Goal: Information Seeking & Learning: Learn about a topic

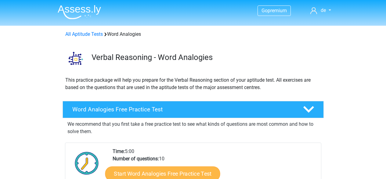
scroll to position [43, 0]
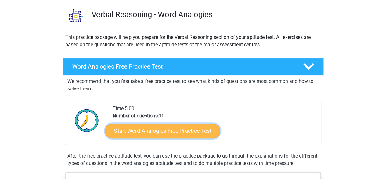
click at [175, 128] on link "Start Word Analogies Free Practice Test" at bounding box center [162, 130] width 115 height 15
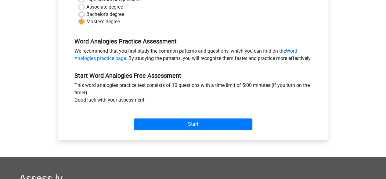
scroll to position [158, 0]
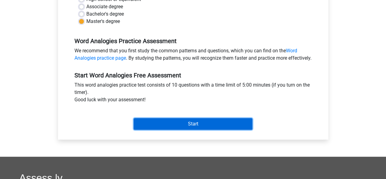
click at [186, 125] on input "Start" at bounding box center [193, 124] width 119 height 12
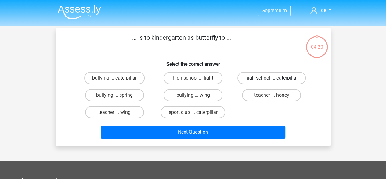
click at [250, 80] on label "high school ... caterpillar" at bounding box center [272, 78] width 68 height 12
click at [272, 80] on input "high school ... caterpillar" at bounding box center [274, 80] width 4 height 4
radio input "true"
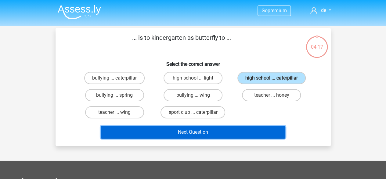
click at [239, 136] on button "Next Question" at bounding box center [193, 132] width 185 height 13
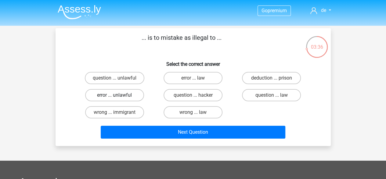
click at [136, 96] on label "error ... unlawful" at bounding box center [114, 95] width 59 height 12
click at [119, 96] on input "error ... unlawful" at bounding box center [117, 97] width 4 height 4
radio input "true"
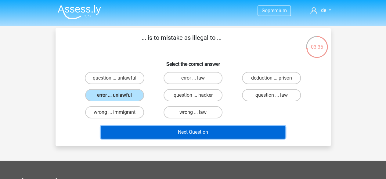
click at [189, 131] on button "Next Question" at bounding box center [193, 132] width 185 height 13
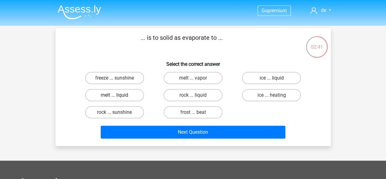
click at [131, 92] on label "melt ... liquid" at bounding box center [114, 95] width 59 height 12
click at [119, 95] on input "melt ... liquid" at bounding box center [117, 97] width 4 height 4
radio input "true"
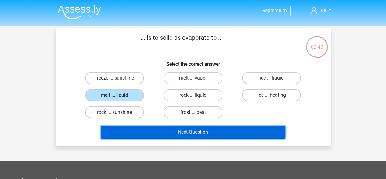
click at [189, 132] on button "Next Question" at bounding box center [193, 132] width 185 height 13
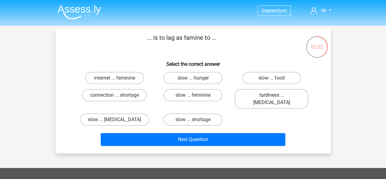
click at [265, 96] on label "tardiness ... malnutrition" at bounding box center [272, 99] width 74 height 20
click at [272, 96] on input "tardiness ... malnutrition" at bounding box center [274, 97] width 4 height 4
radio input "true"
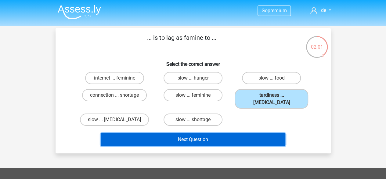
click at [255, 135] on button "Next Question" at bounding box center [193, 139] width 185 height 13
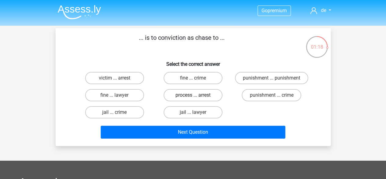
click at [204, 97] on label "process ... arrest" at bounding box center [193, 95] width 59 height 12
click at [197, 97] on input "process ... arrest" at bounding box center [195, 97] width 4 height 4
radio input "true"
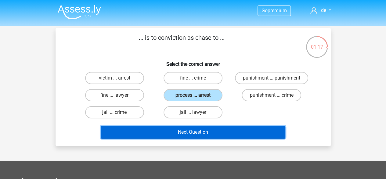
click at [228, 132] on button "Next Question" at bounding box center [193, 132] width 185 height 13
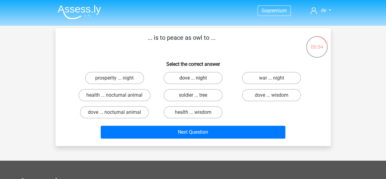
click at [206, 80] on label "dove ... night" at bounding box center [193, 78] width 59 height 12
click at [197, 80] on input "dove ... night" at bounding box center [195, 80] width 4 height 4
radio input "true"
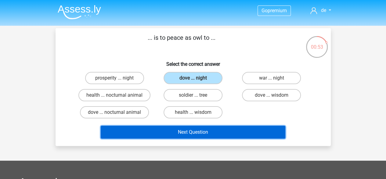
click at [248, 137] on button "Next Question" at bounding box center [193, 132] width 185 height 13
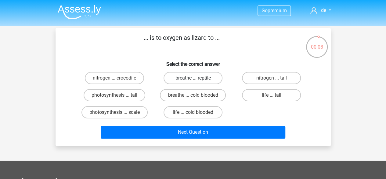
click at [201, 80] on label "breathe ... reptile" at bounding box center [193, 78] width 59 height 12
click at [197, 80] on input "breathe ... reptile" at bounding box center [195, 80] width 4 height 4
radio input "true"
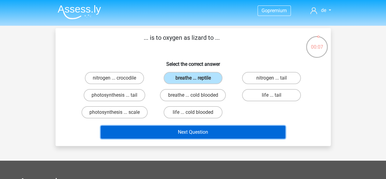
click at [224, 127] on button "Next Question" at bounding box center [193, 132] width 185 height 13
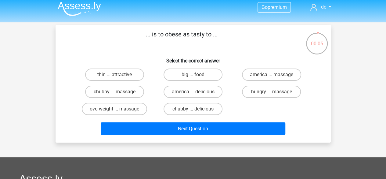
scroll to position [3, 0]
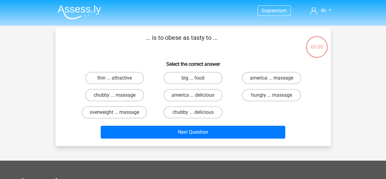
scroll to position [3, 0]
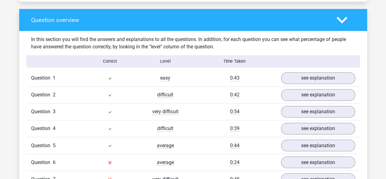
scroll to position [445, 0]
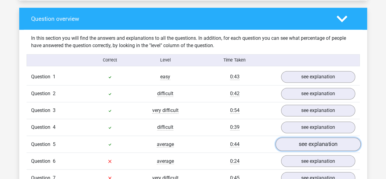
click at [301, 137] on link "see explanation" at bounding box center [317, 143] width 85 height 13
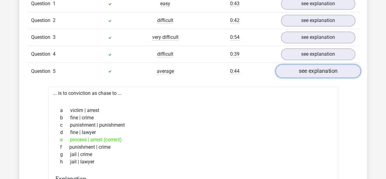
scroll to position [513, 0]
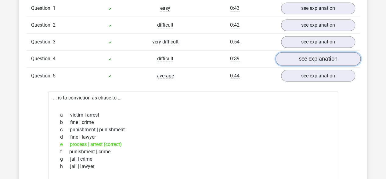
click at [302, 60] on link "see explanation" at bounding box center [317, 58] width 85 height 13
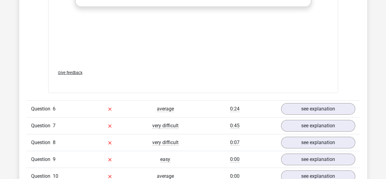
scroll to position [1010, 0]
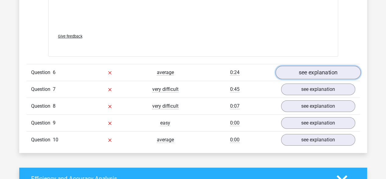
click at [320, 70] on link "see explanation" at bounding box center [317, 72] width 85 height 13
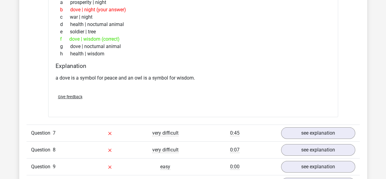
scroll to position [1216, 0]
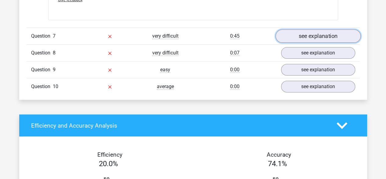
click at [321, 29] on link "see explanation" at bounding box center [317, 35] width 85 height 13
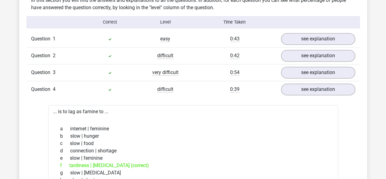
scroll to position [499, 0]
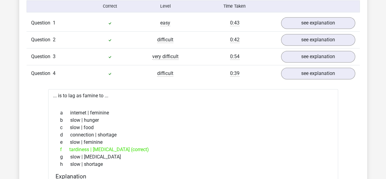
click at [306, 78] on div "Question 4 difficult 0:39 see explanation" at bounding box center [194, 73] width 334 height 17
click at [310, 74] on link "see explanation" at bounding box center [317, 73] width 85 height 13
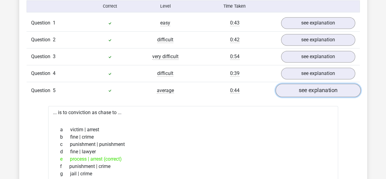
click at [308, 84] on link "see explanation" at bounding box center [317, 90] width 85 height 13
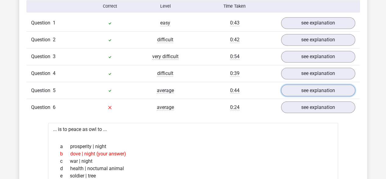
scroll to position [505, 0]
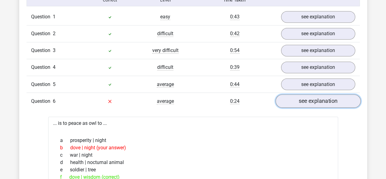
click at [315, 94] on link "see explanation" at bounding box center [317, 100] width 85 height 13
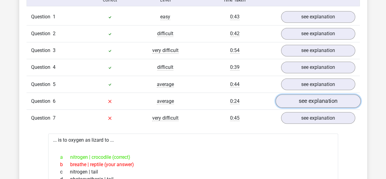
click at [315, 94] on link "see explanation" at bounding box center [317, 100] width 85 height 13
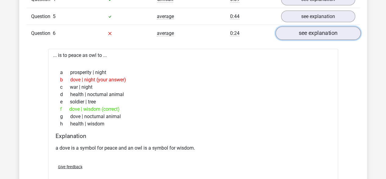
scroll to position [573, 0]
click at [327, 30] on link "see explanation" at bounding box center [317, 32] width 85 height 13
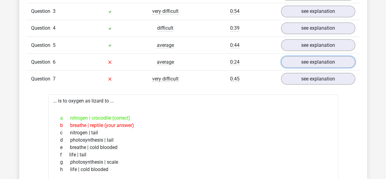
scroll to position [541, 0]
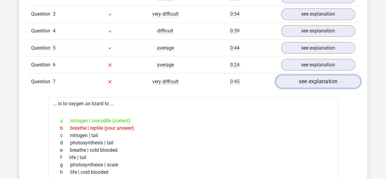
click at [283, 79] on link "see explanation" at bounding box center [317, 81] width 85 height 13
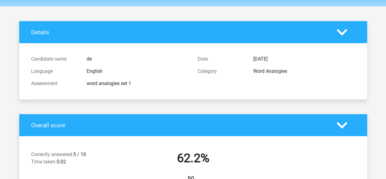
scroll to position [0, 0]
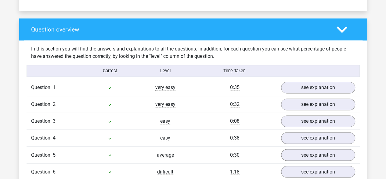
scroll to position [436, 0]
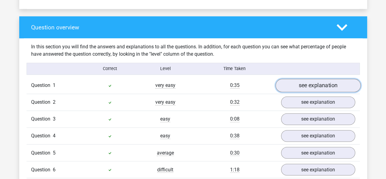
click at [319, 86] on link "see explanation" at bounding box center [317, 85] width 85 height 13
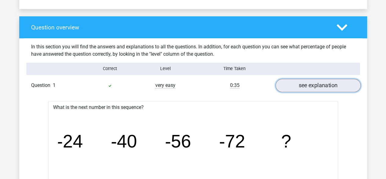
click at [319, 86] on link "see explanation" at bounding box center [317, 85] width 85 height 13
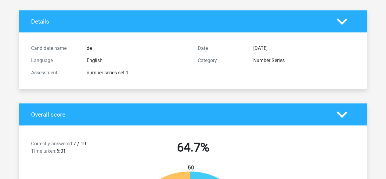
scroll to position [29, 0]
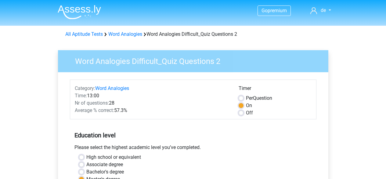
scroll to position [118, 0]
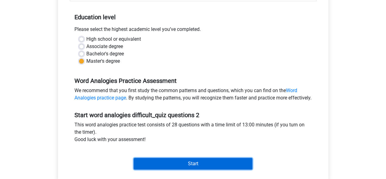
click at [192, 166] on input "Start" at bounding box center [193, 164] width 119 height 12
